Goal: Entertainment & Leisure: Consume media (video, audio)

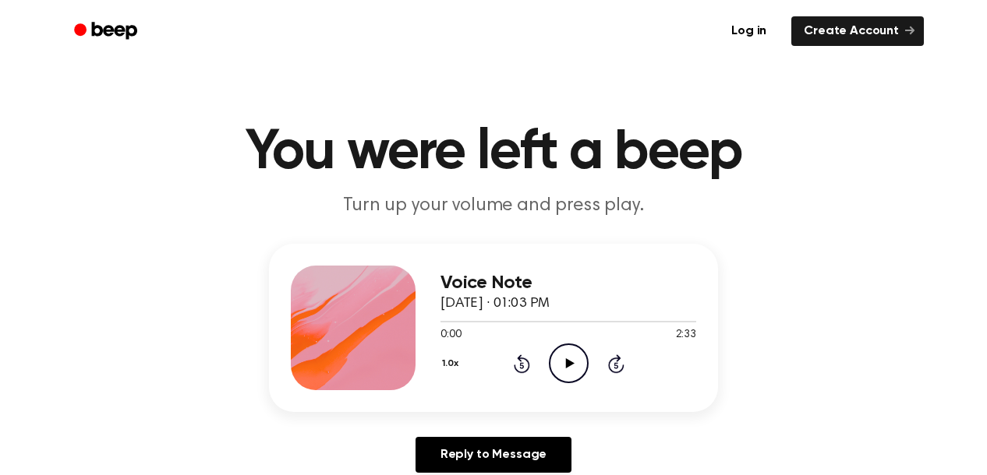
click at [570, 356] on icon "Play Audio" at bounding box center [569, 364] width 40 height 40
click at [574, 356] on icon "Play Audio" at bounding box center [569, 364] width 40 height 40
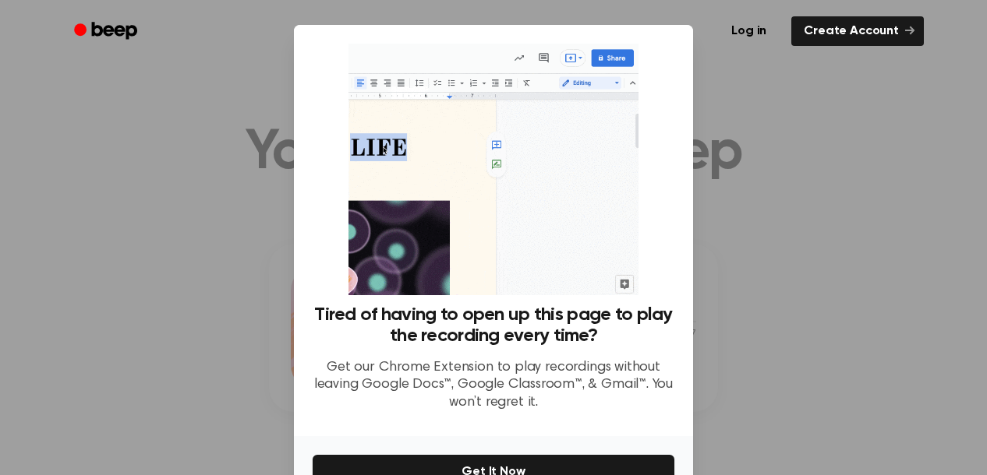
scroll to position [92, 0]
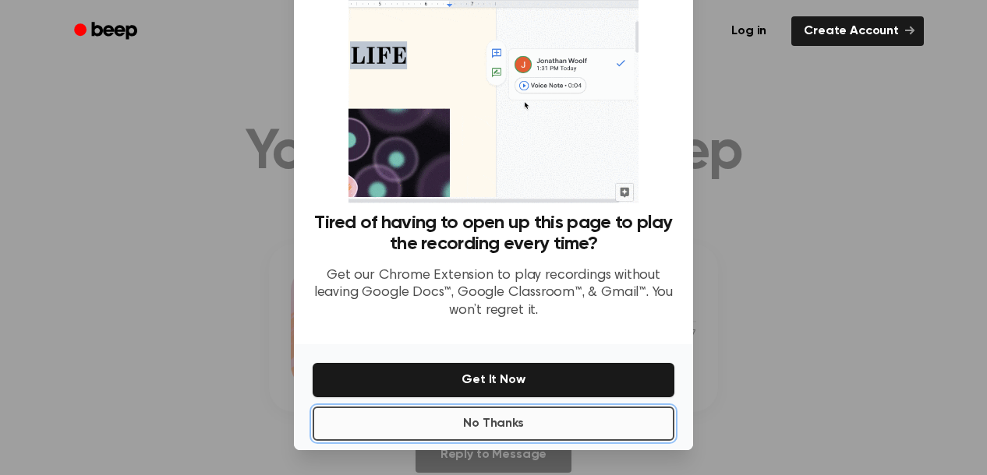
click at [489, 432] on button "No Thanks" at bounding box center [493, 424] width 362 height 34
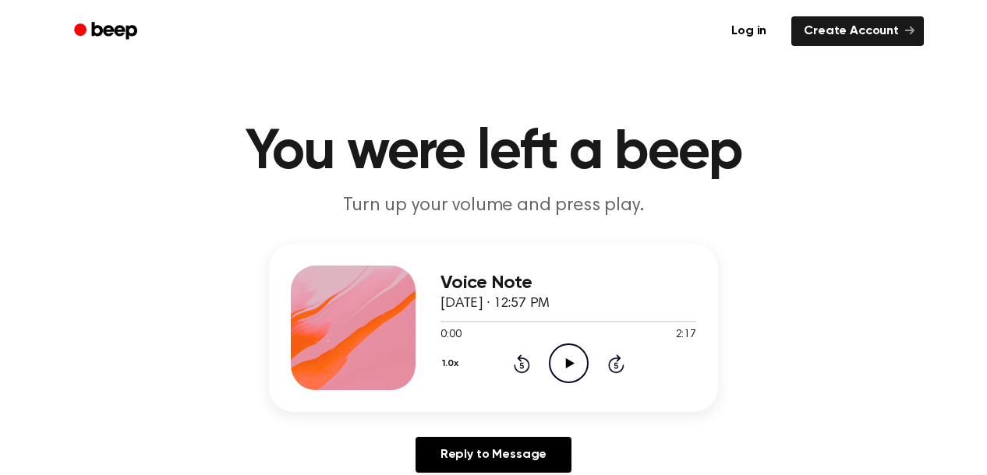
click at [556, 365] on icon "Play Audio" at bounding box center [569, 364] width 40 height 40
click at [555, 366] on icon "Play Audio" at bounding box center [569, 364] width 40 height 40
click at [567, 362] on icon "Pause Audio" at bounding box center [569, 364] width 40 height 40
